Goal: Information Seeking & Learning: Learn about a topic

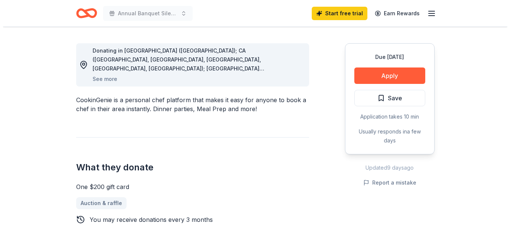
scroll to position [201, 0]
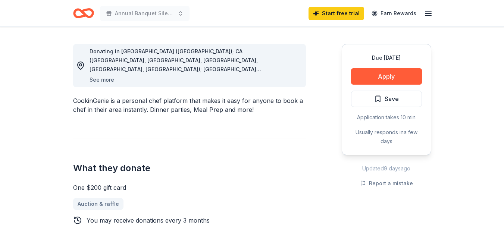
click at [110, 81] on button "See more" at bounding box center [102, 79] width 25 height 9
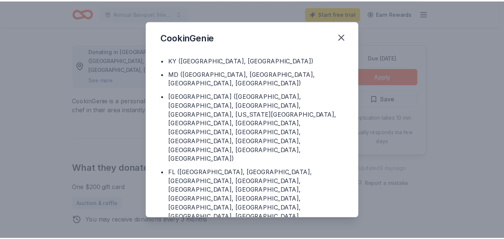
scroll to position [110, 0]
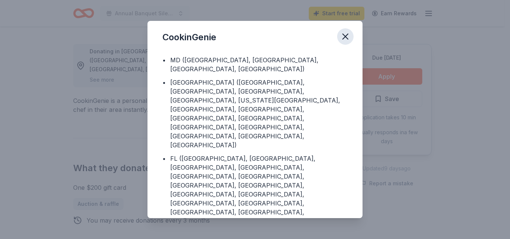
click at [343, 35] on icon "button" at bounding box center [345, 36] width 10 height 10
